Goal: Transaction & Acquisition: Download file/media

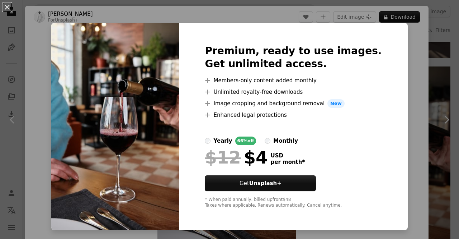
scroll to position [32, 0]
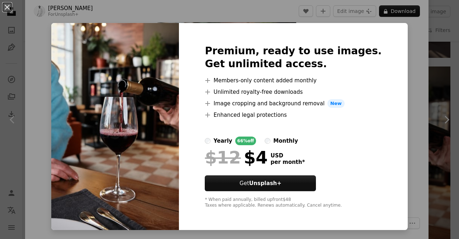
click at [398, 49] on div "An X shape Premium, ready to use images. Get unlimited access. A plus sign Memb…" at bounding box center [229, 119] width 459 height 239
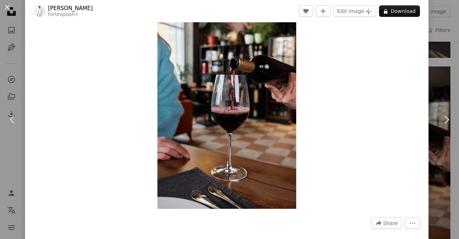
click at [268, 93] on img "Zoom in on this image" at bounding box center [227, 104] width 139 height 208
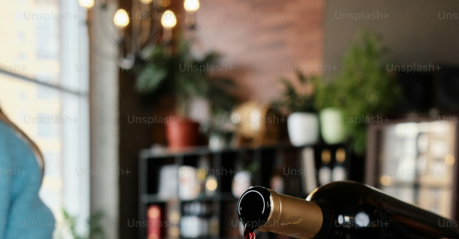
scroll to position [217, 0]
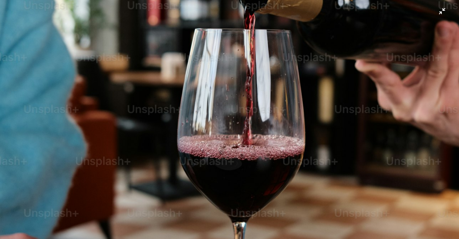
click at [269, 92] on img "Zoom out on this image" at bounding box center [230, 127] width 460 height 690
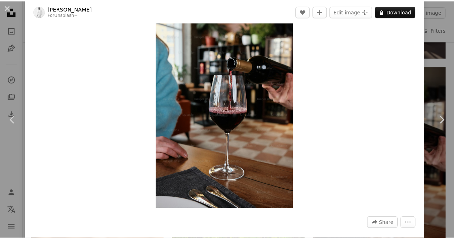
scroll to position [240, 0]
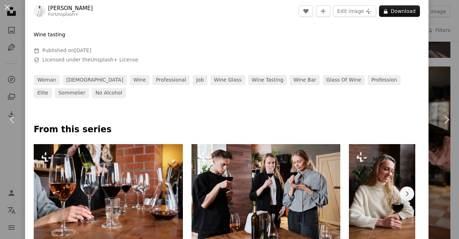
click at [445, 42] on div "An X shape Chevron left Chevron right [PERSON_NAME] For Unsplash+ A heart A plu…" at bounding box center [229, 119] width 459 height 239
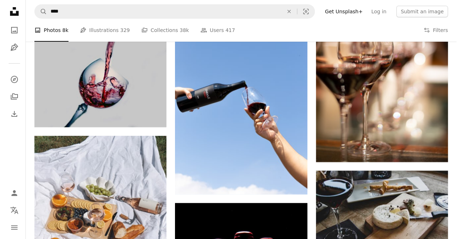
scroll to position [3967, 0]
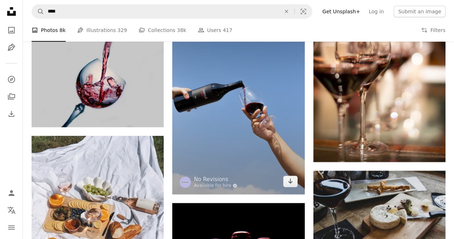
click at [247, 136] on img at bounding box center [238, 95] width 132 height 198
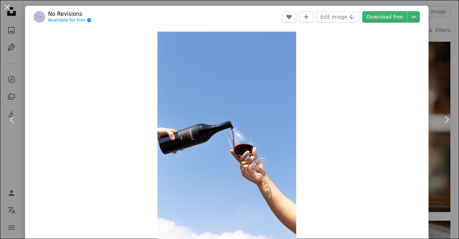
scroll to position [25, 0]
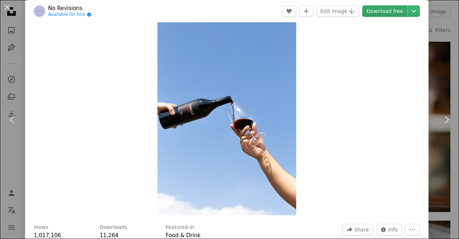
click at [369, 12] on link "Download free" at bounding box center [384, 10] width 45 height 11
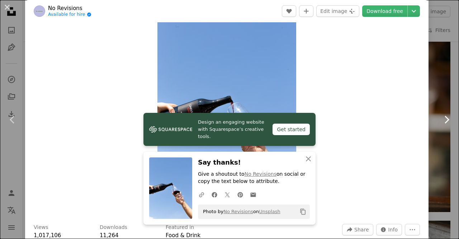
click at [434, 85] on link "Chevron right" at bounding box center [446, 119] width 25 height 69
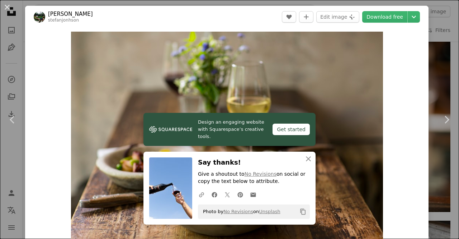
click at [431, 20] on div "An X shape Chevron left Chevron right Design an engaging website with Squarespa…" at bounding box center [229, 119] width 459 height 239
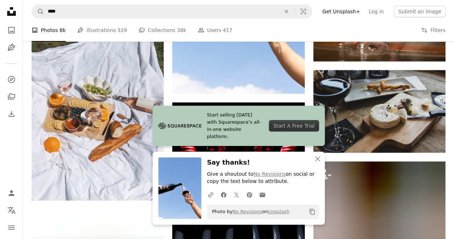
scroll to position [4180, 0]
